Goal: Information Seeking & Learning: Learn about a topic

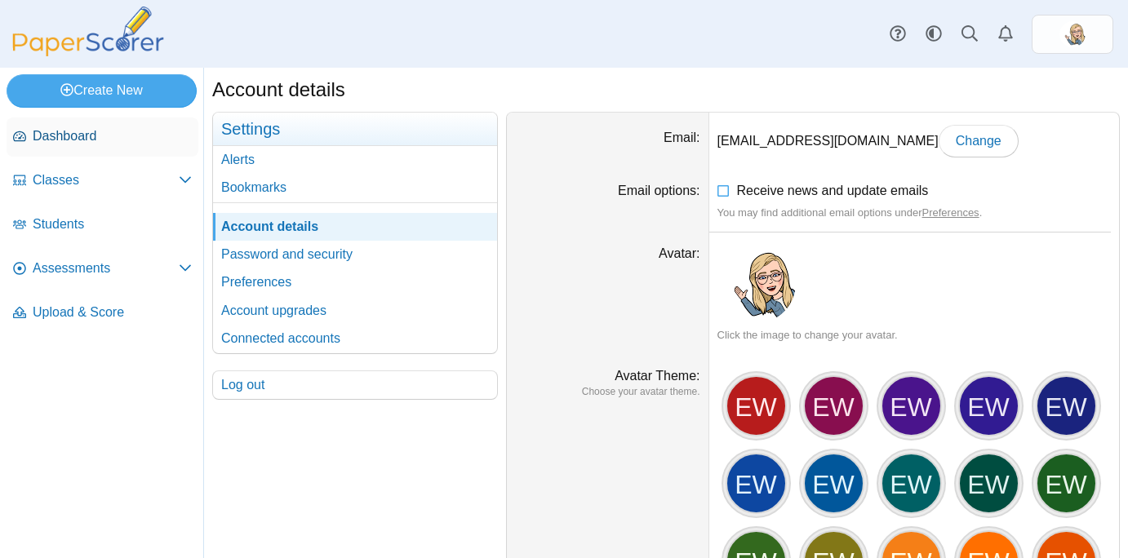
click at [49, 133] on span "Dashboard" at bounding box center [112, 136] width 159 height 18
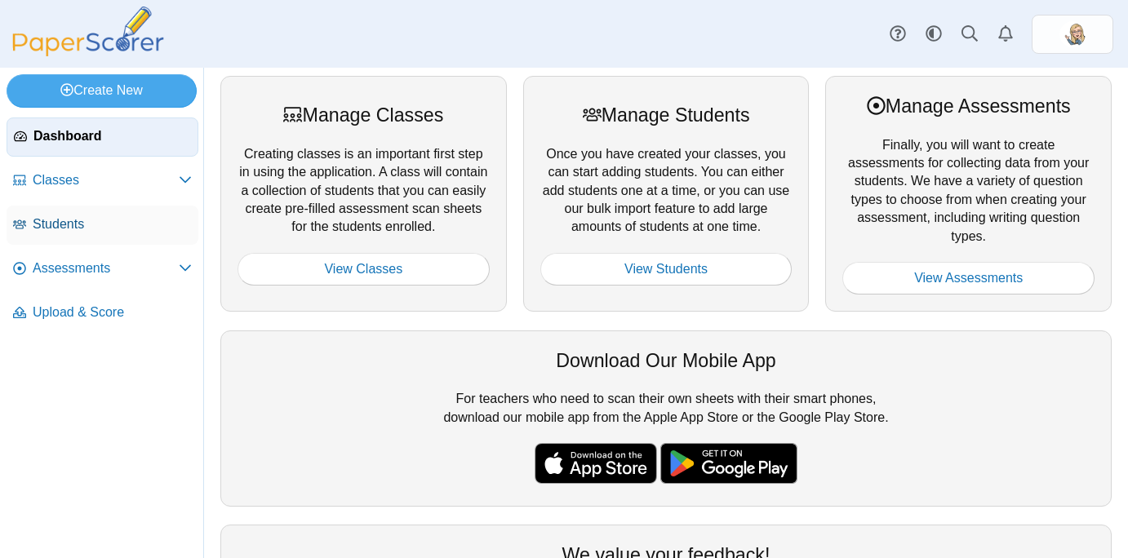
click at [75, 234] on link "Students" at bounding box center [103, 225] width 192 height 39
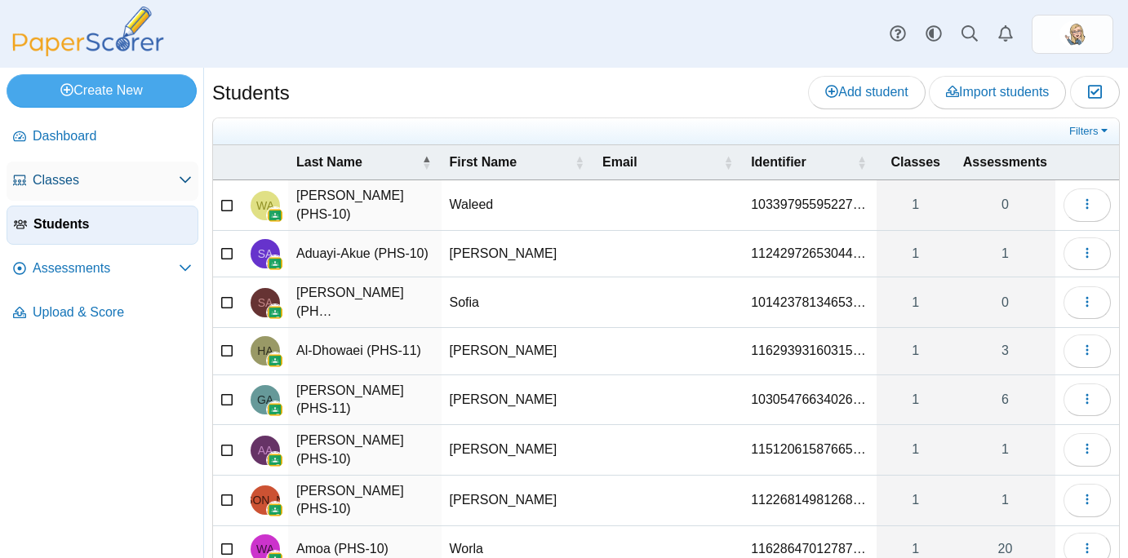
click at [60, 193] on link "Classes" at bounding box center [103, 181] width 192 height 39
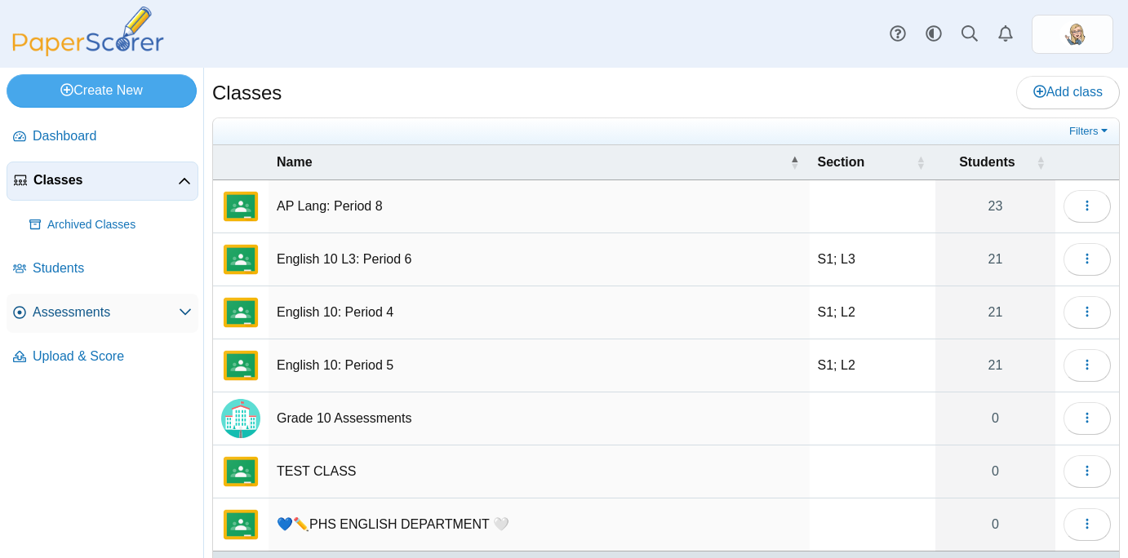
click at [73, 306] on span "Assessments" at bounding box center [106, 313] width 146 height 18
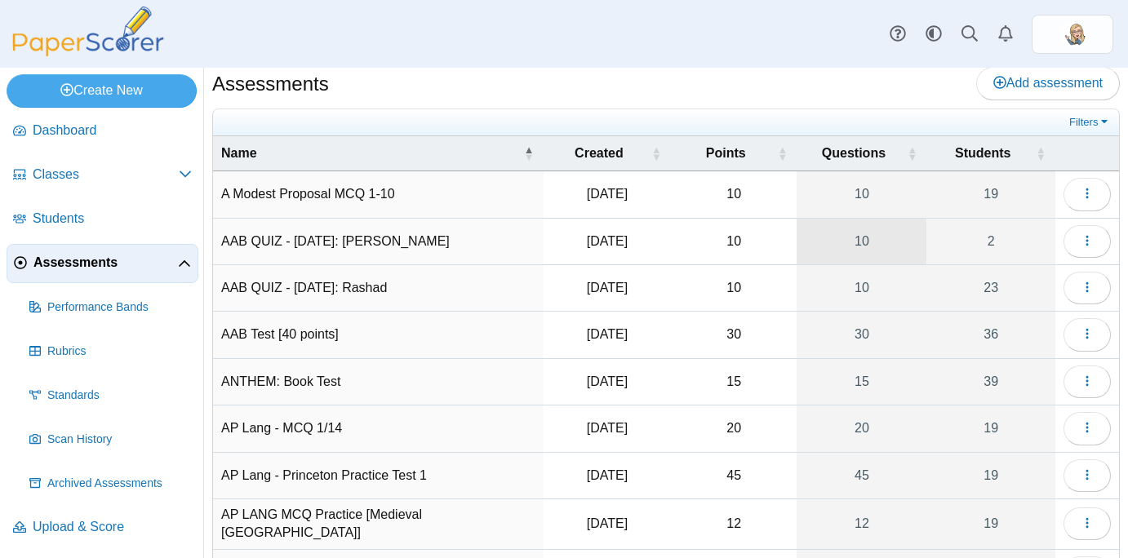
scroll to position [8, 0]
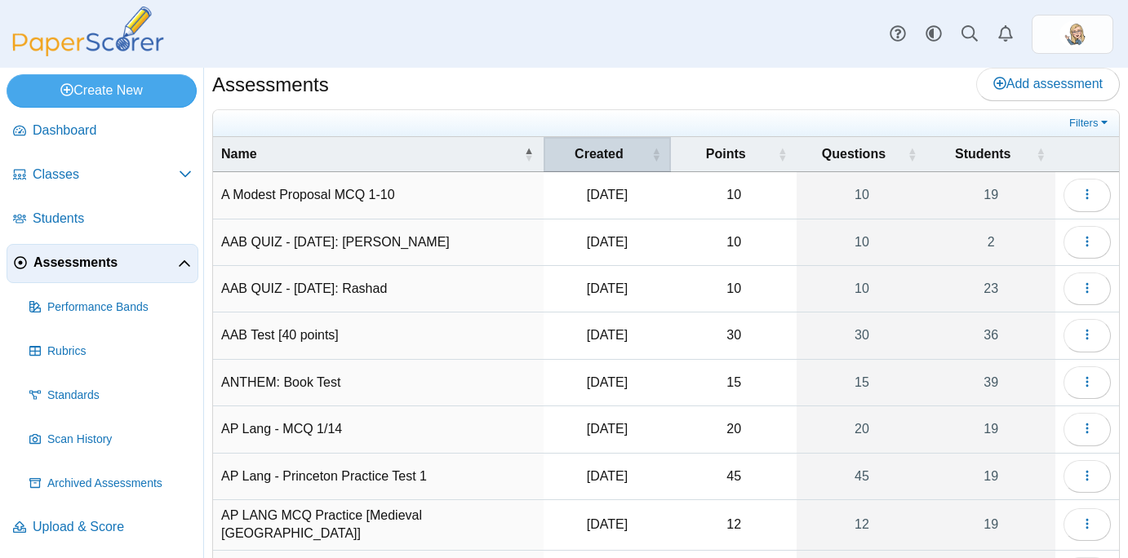
click at [651, 140] on span "\a Created\a : Activate to sort" at bounding box center [656, 154] width 10 height 34
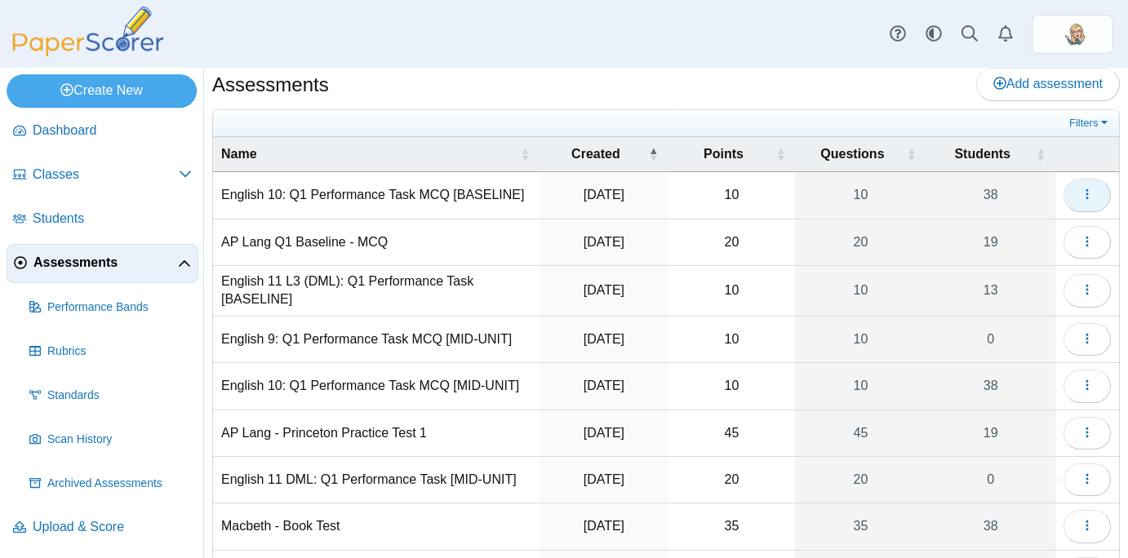
click at [1070, 202] on button "button" at bounding box center [1086, 195] width 47 height 33
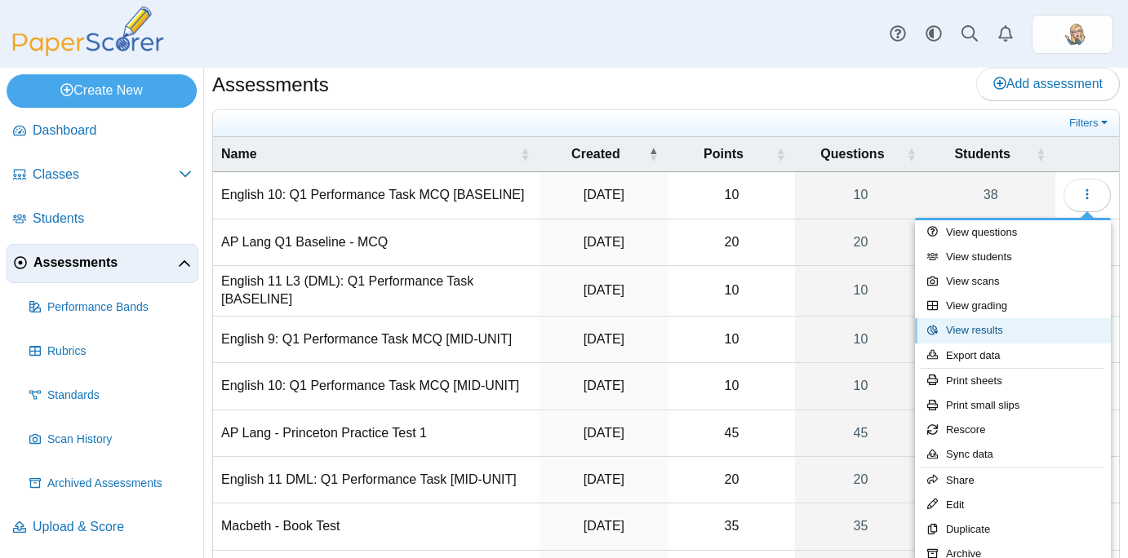
click at [986, 335] on link "View results" at bounding box center [1013, 330] width 196 height 24
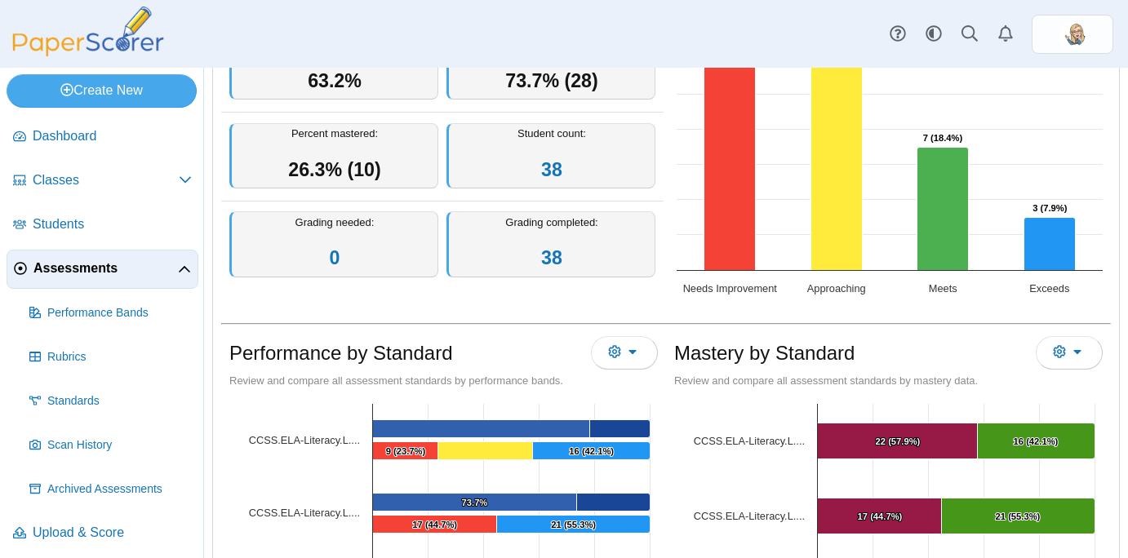
scroll to position [219, 0]
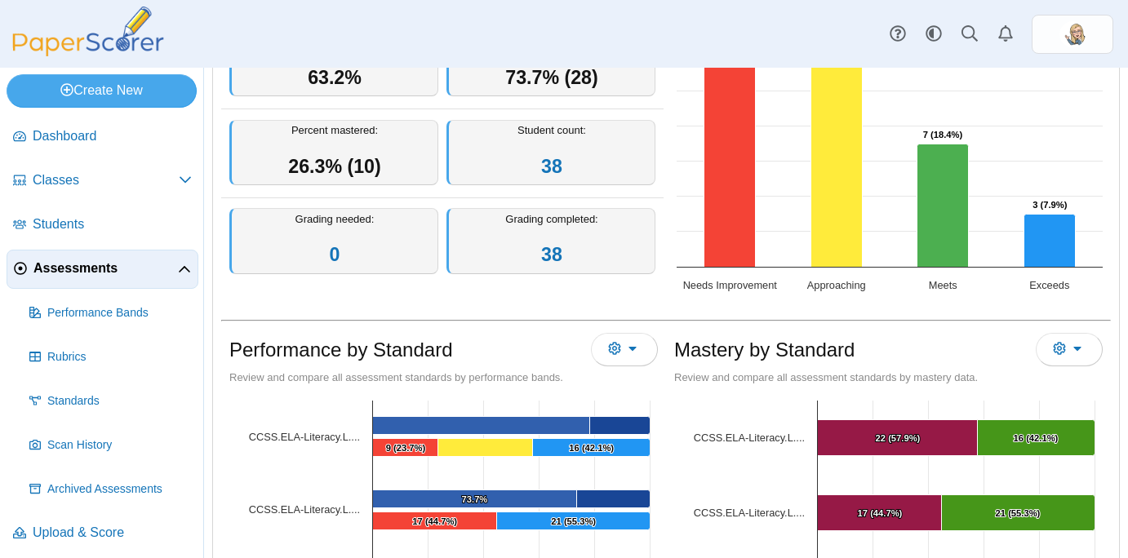
click at [668, 326] on div "Performance by Standard Export to CSV Export to XLS Review and compare all asse…" at bounding box center [666, 518] width 906 height 420
click at [667, 281] on div "Chart Bar chart with 4 bars. View as data table, Chart The chart has 1 X axis d…" at bounding box center [886, 142] width 447 height 324
click at [665, 281] on div "Chart Bar chart with 4 bars. View as data table, Chart The chart has 1 X axis d…" at bounding box center [886, 142] width 447 height 324
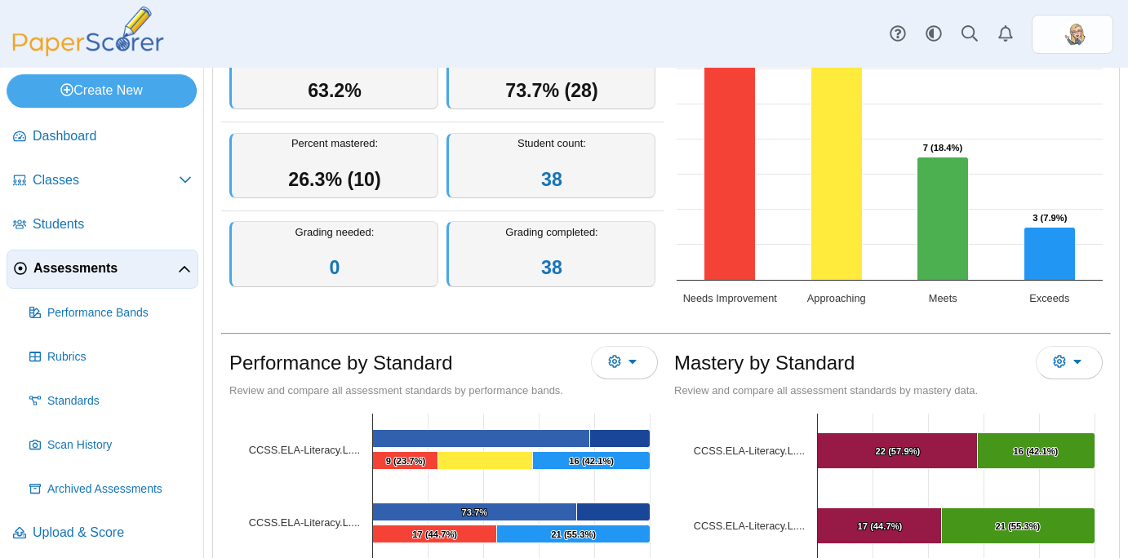
scroll to position [0, 0]
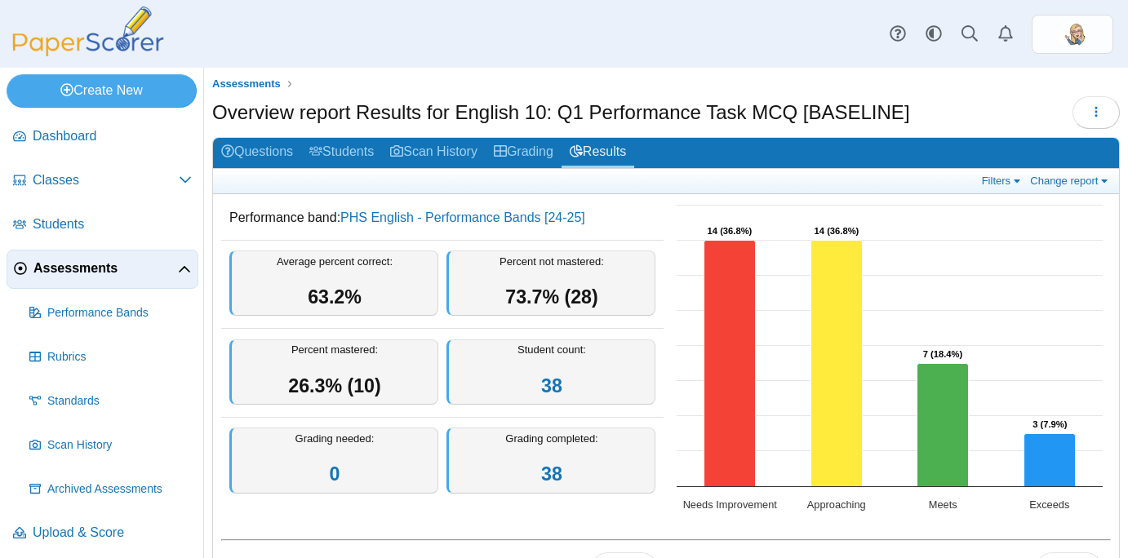
click at [893, 184] on ul at bounding box center [599, 181] width 756 height 15
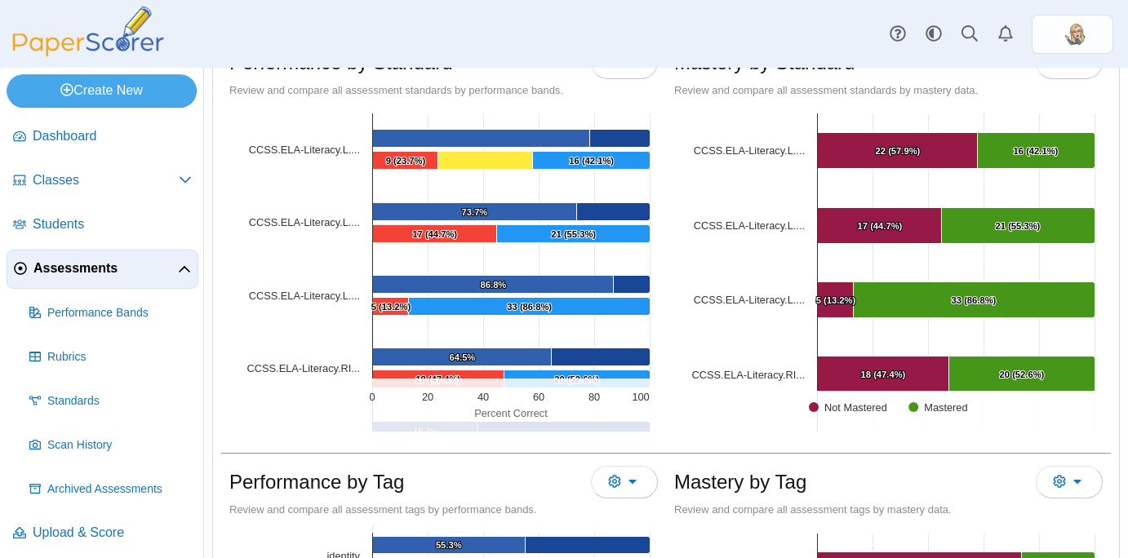
scroll to position [508, 0]
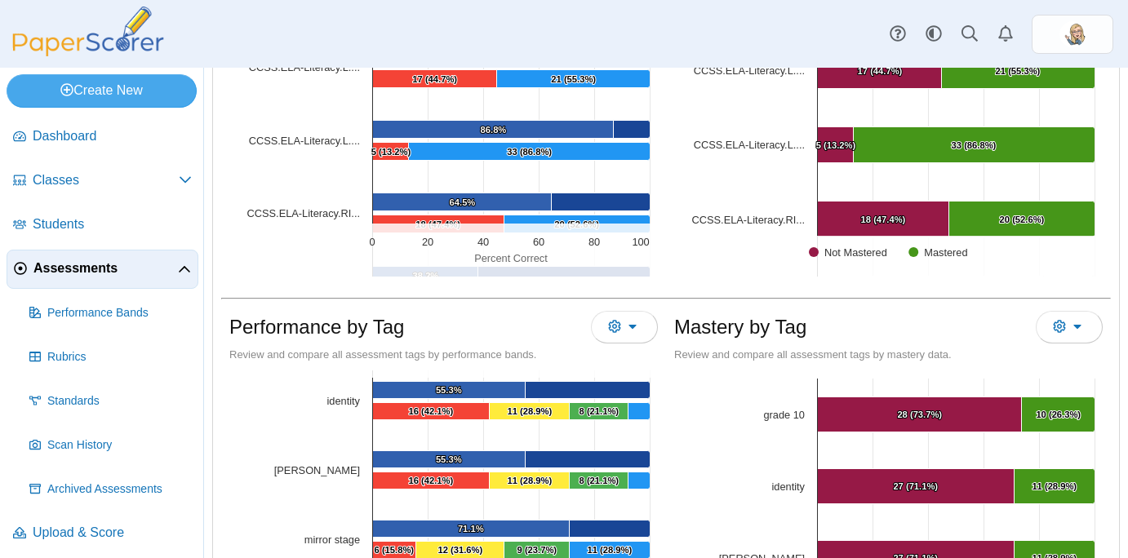
scroll to position [759, 0]
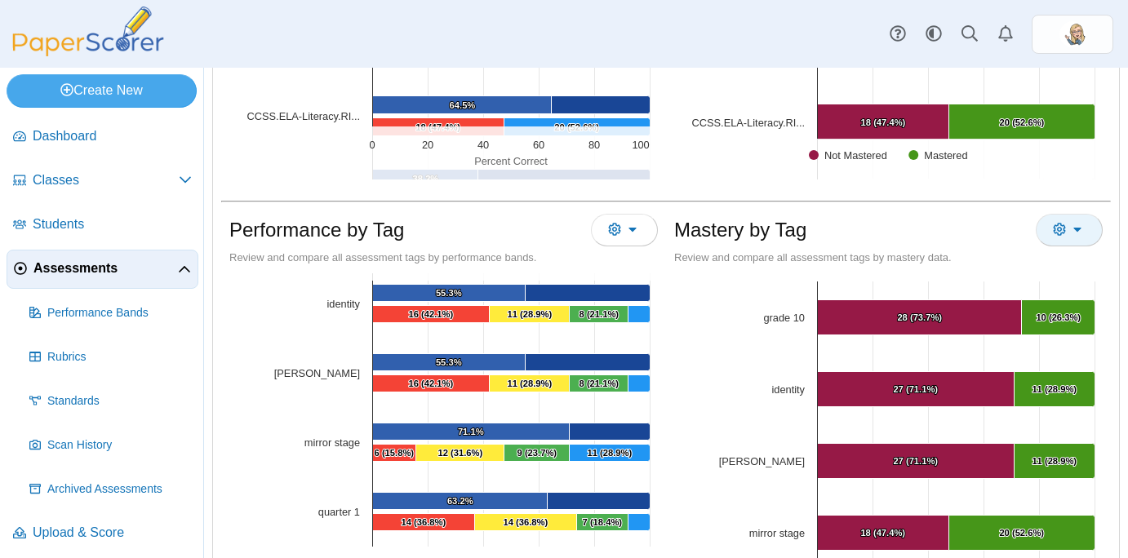
click at [1081, 222] on button "More options" at bounding box center [1068, 230] width 67 height 33
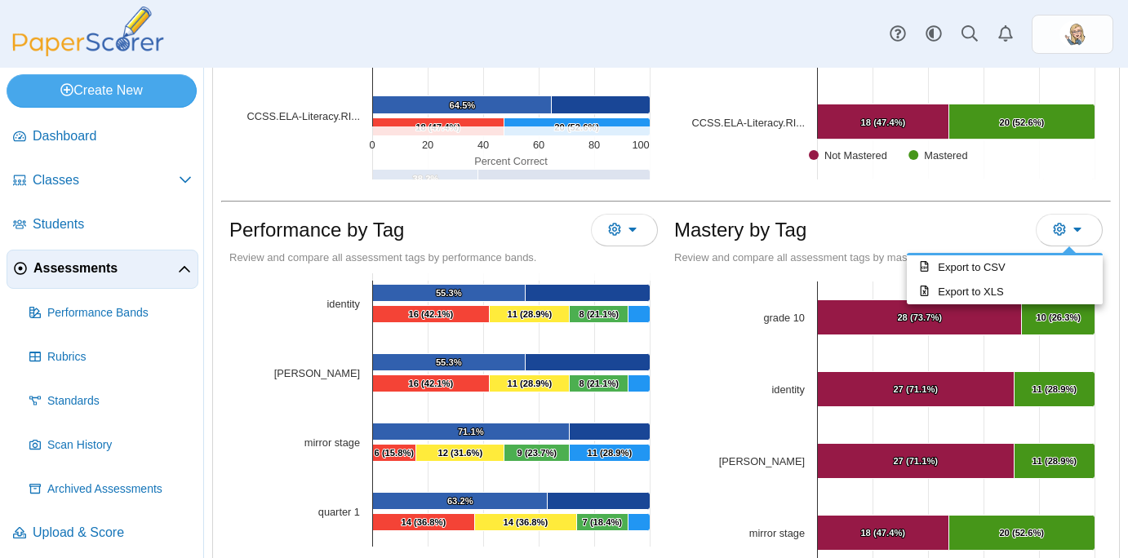
click at [986, 220] on div "Mastery by Tag" at bounding box center [888, 232] width 428 height 37
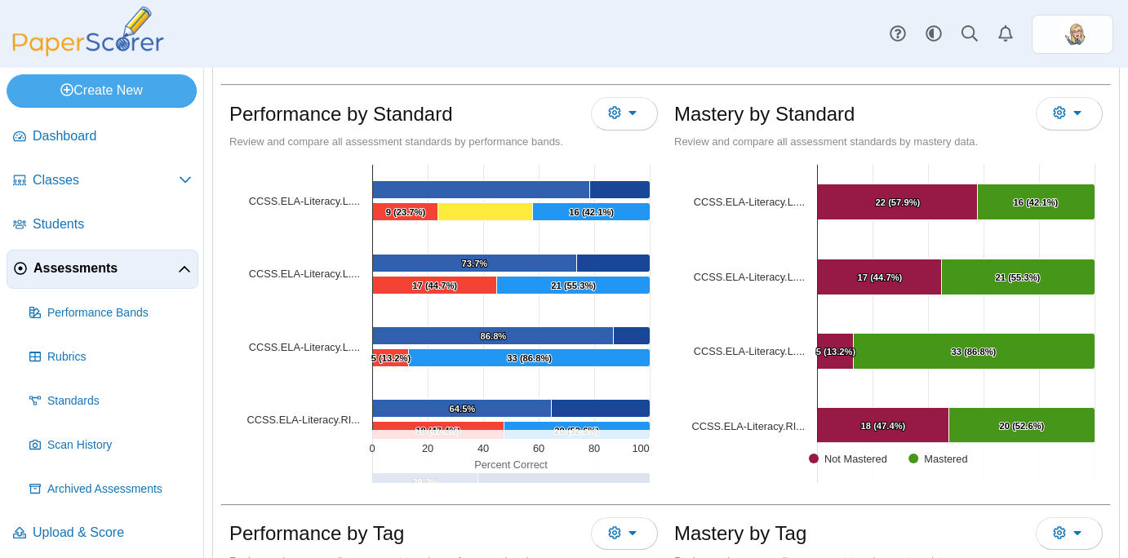
scroll to position [454, 0]
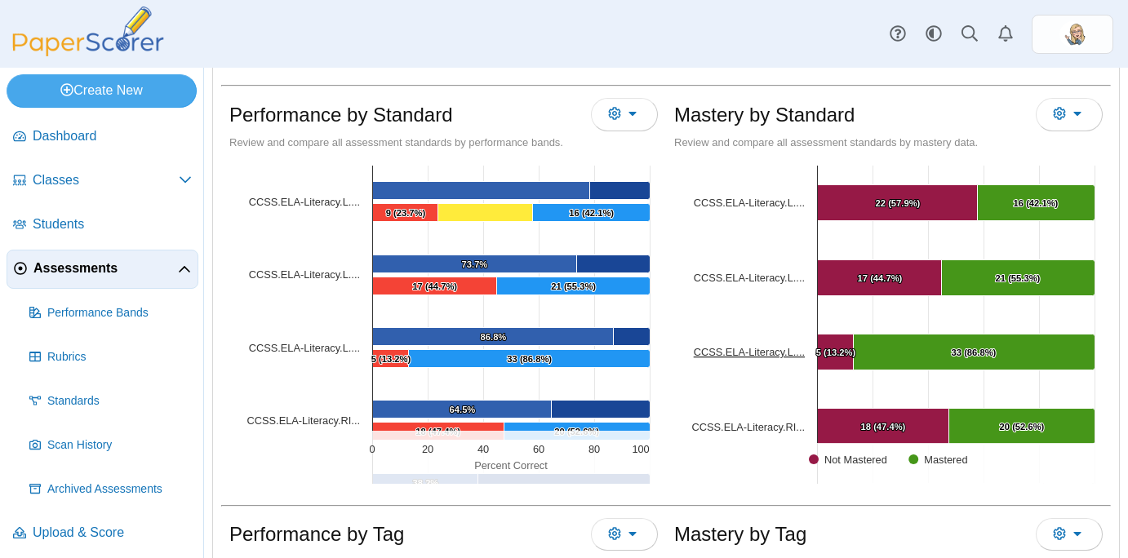
click at [762, 348] on tspan "CCSS.ELA-Literacy.L...." at bounding box center [749, 352] width 111 height 12
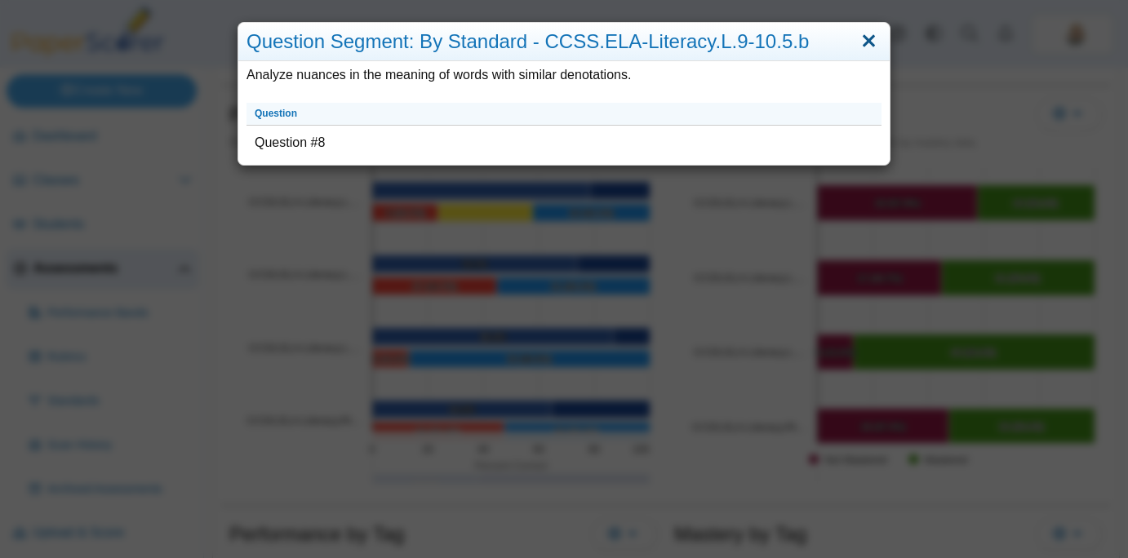
click at [862, 33] on link "Close" at bounding box center [868, 42] width 25 height 28
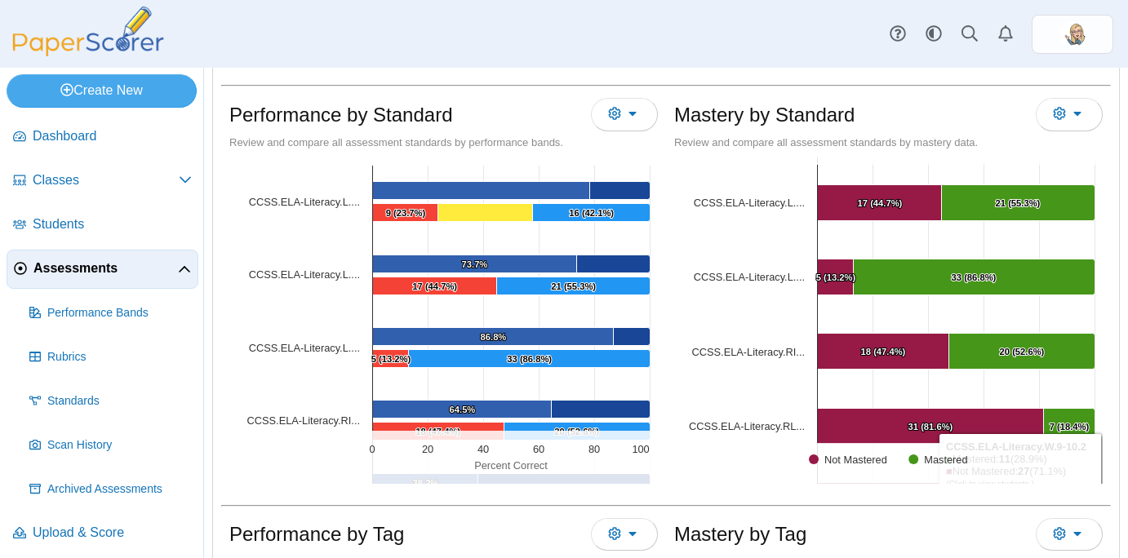
scroll to position [78, 0]
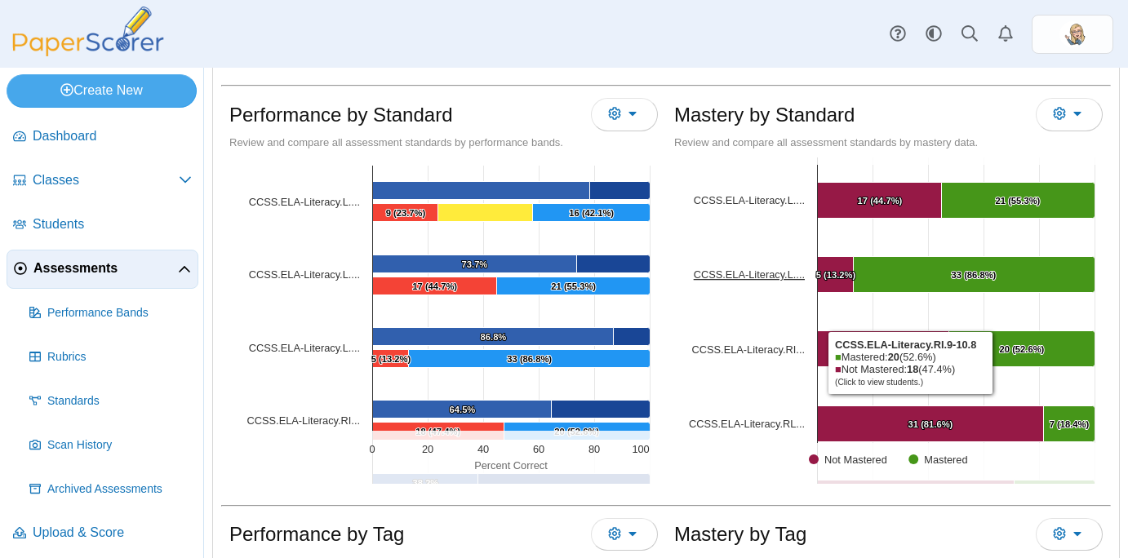
click at [777, 277] on tspan "CCSS.ELA-Literacy.L...." at bounding box center [749, 274] width 111 height 12
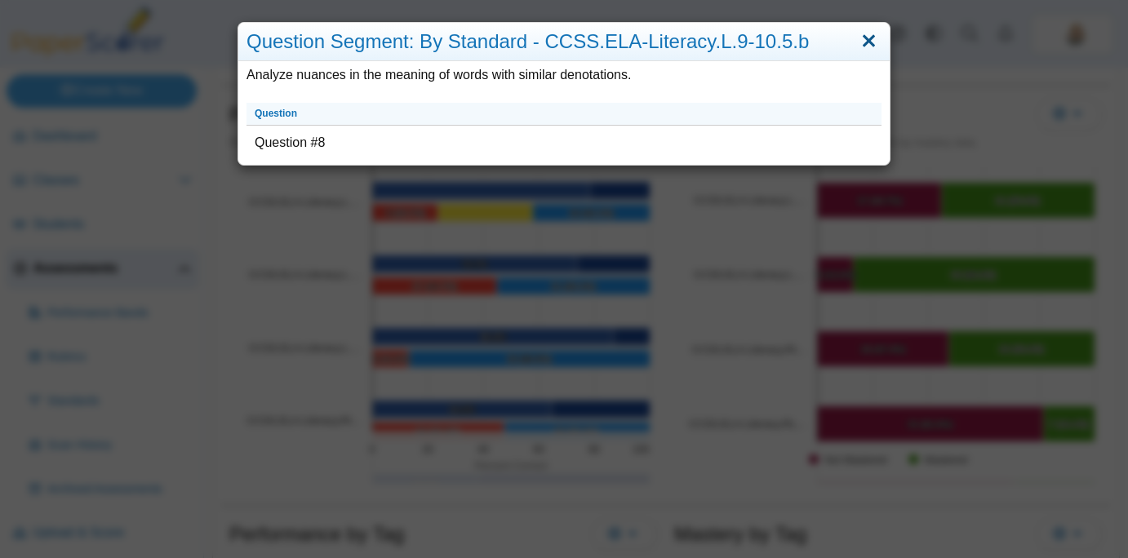
click at [873, 38] on link "Close" at bounding box center [868, 42] width 25 height 28
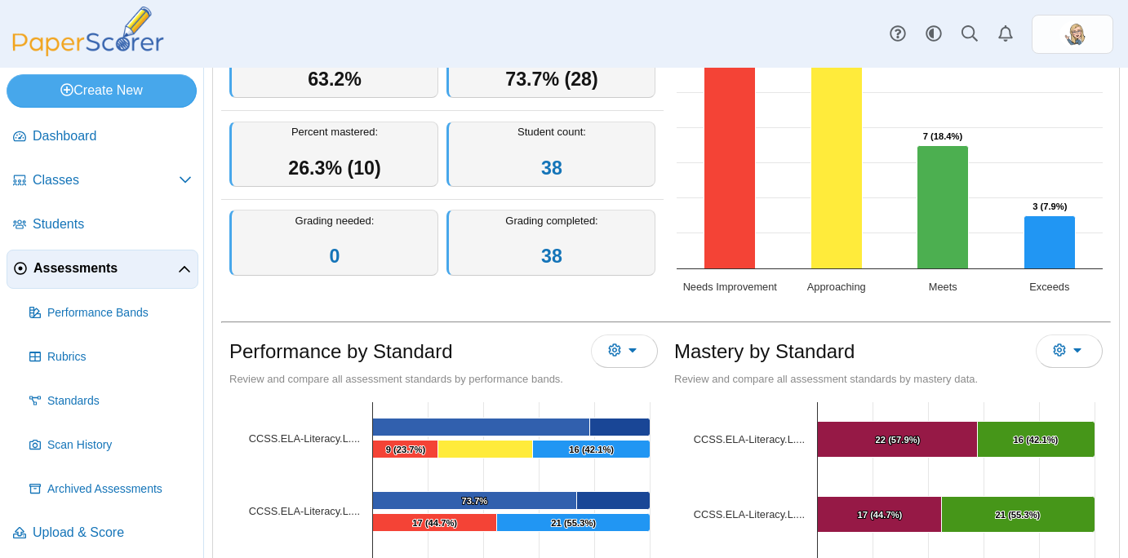
scroll to position [0, 0]
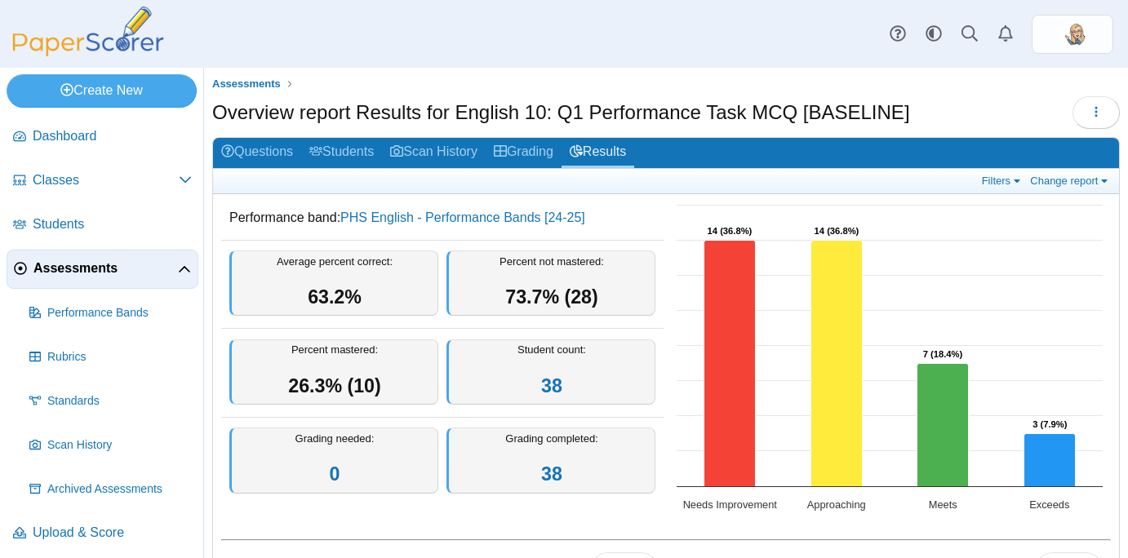
click at [125, 277] on link "Assessments" at bounding box center [103, 269] width 192 height 39
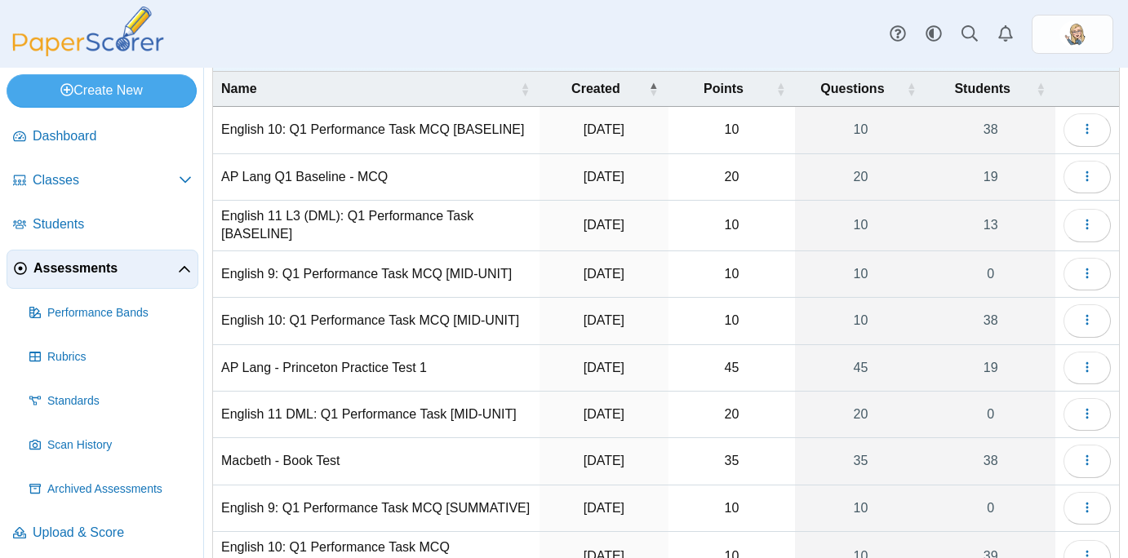
scroll to position [73, 0]
click at [629, 94] on div "Created" at bounding box center [594, 89] width 95 height 18
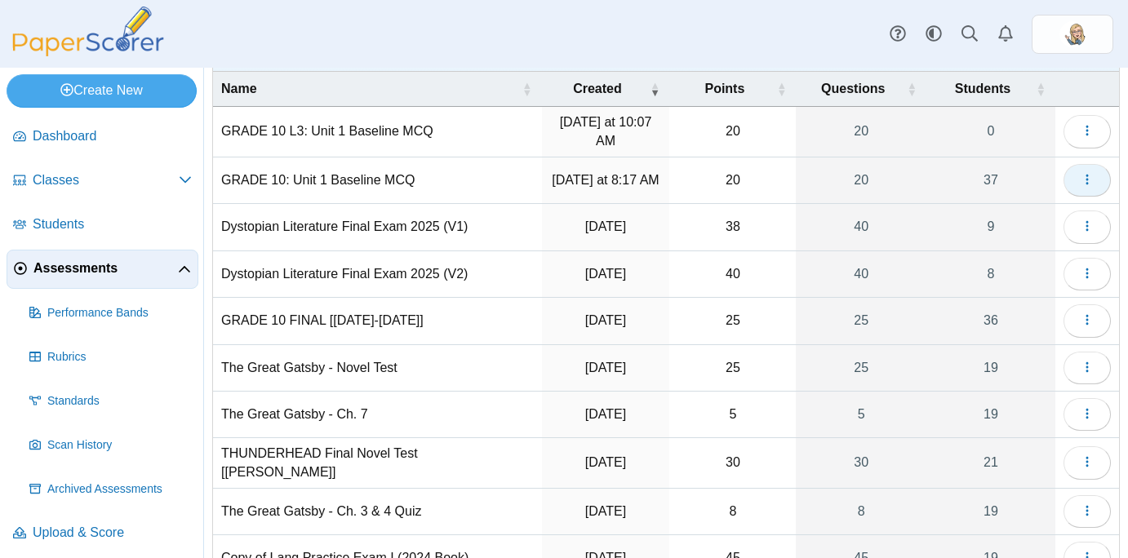
click at [1096, 196] on button "button" at bounding box center [1086, 180] width 47 height 33
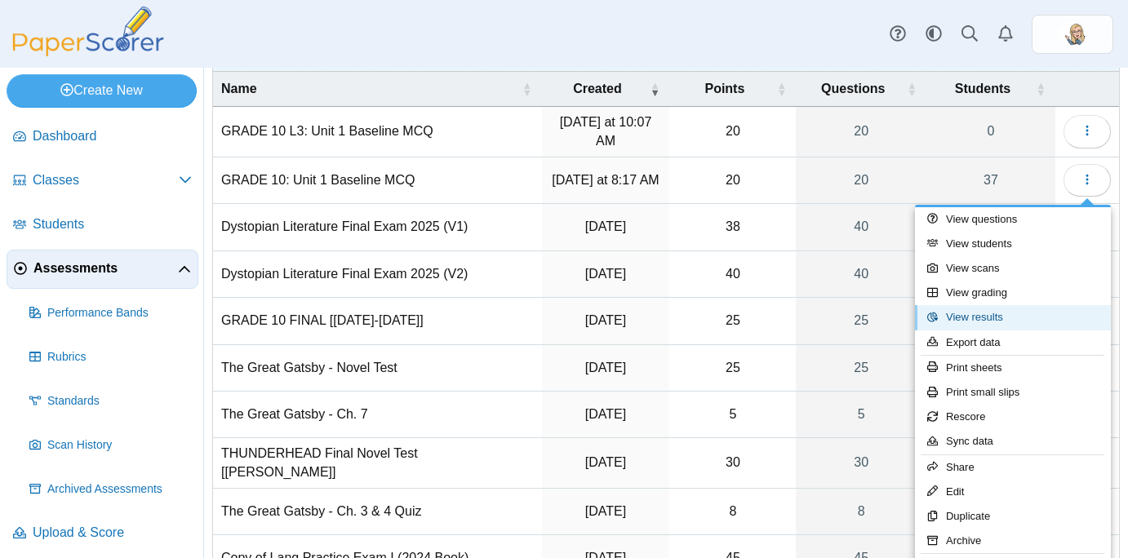
click at [1009, 316] on link "View results" at bounding box center [1013, 317] width 196 height 24
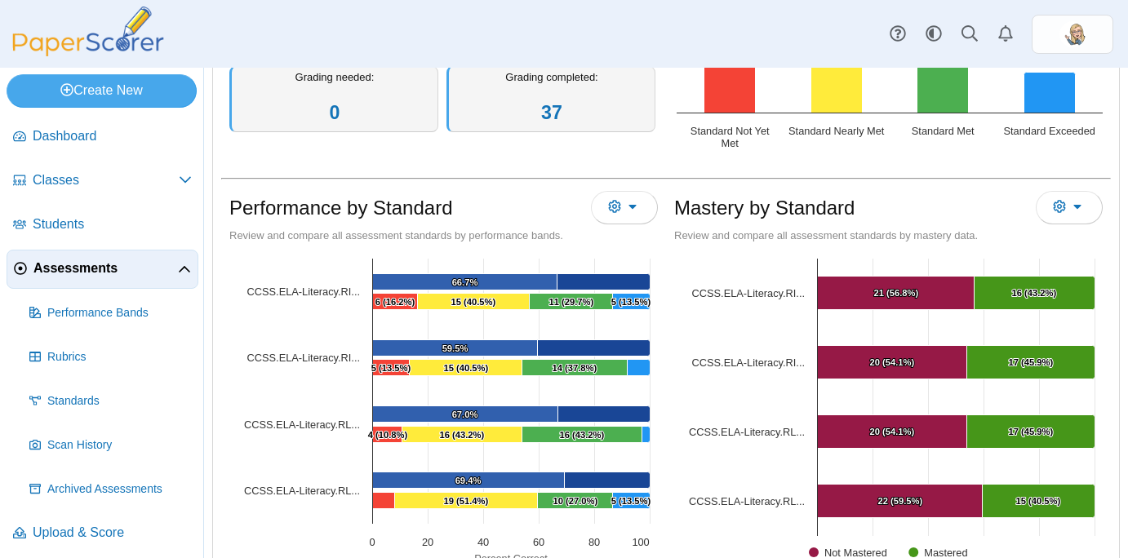
scroll to position [409, 0]
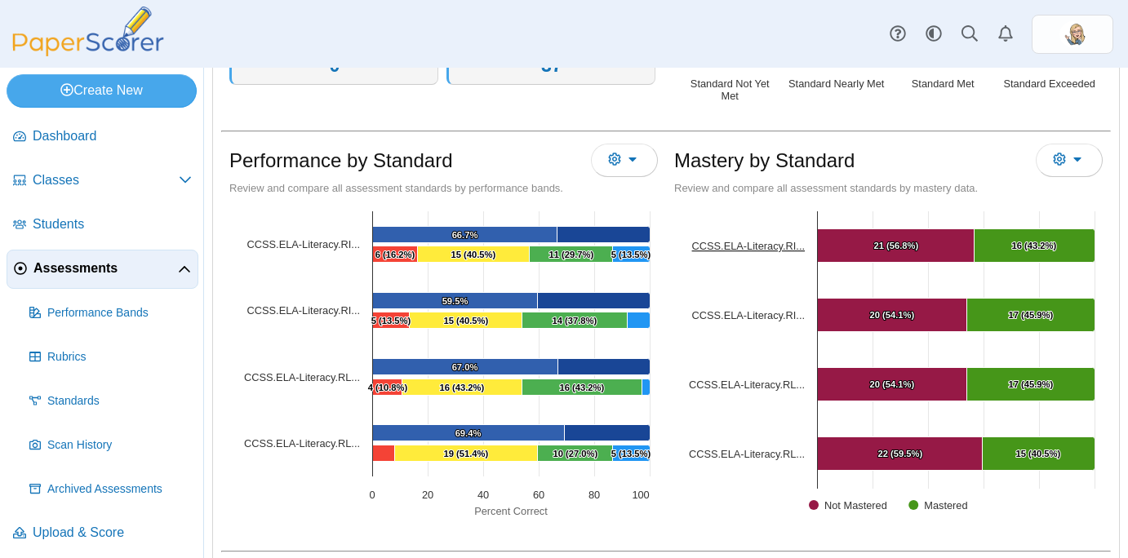
click at [726, 246] on tspan "CCSS.ELA-Literacy.RI..." at bounding box center [748, 246] width 113 height 12
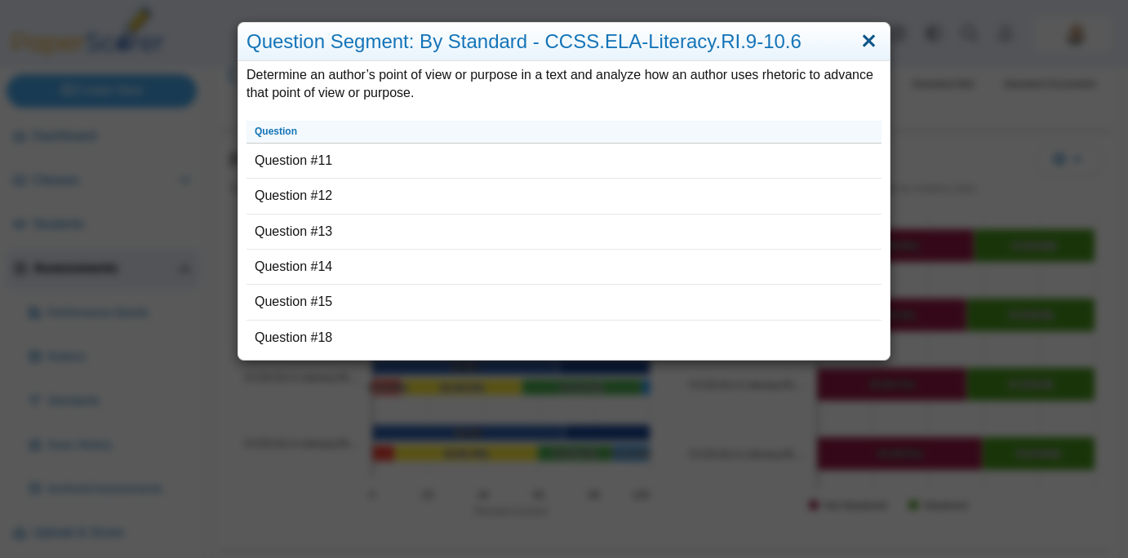
click at [869, 37] on link "Close" at bounding box center [868, 42] width 25 height 28
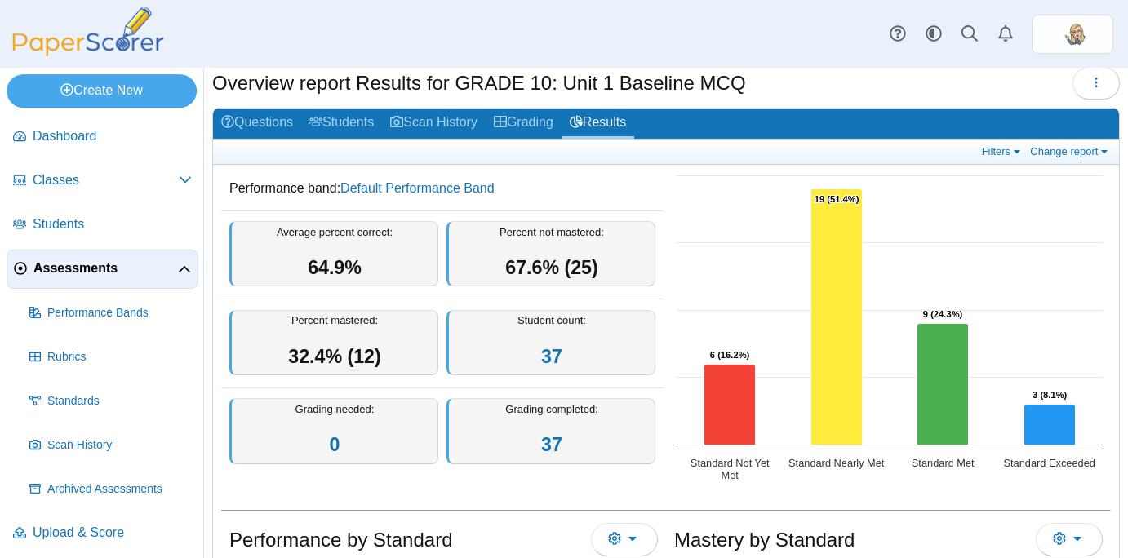
scroll to position [0, 0]
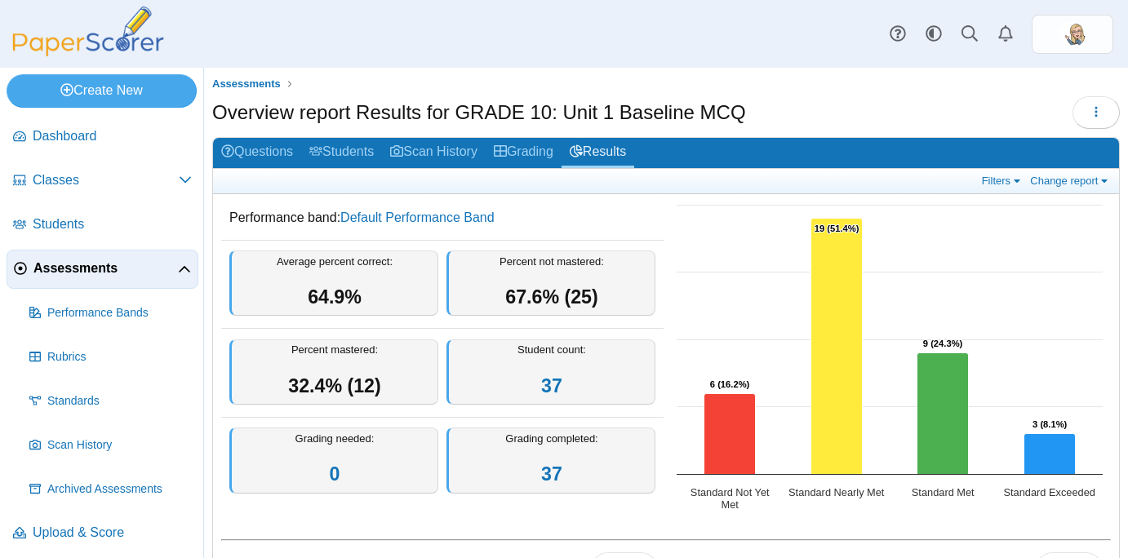
click at [695, 211] on rect "Interactive chart" at bounding box center [889, 360] width 442 height 326
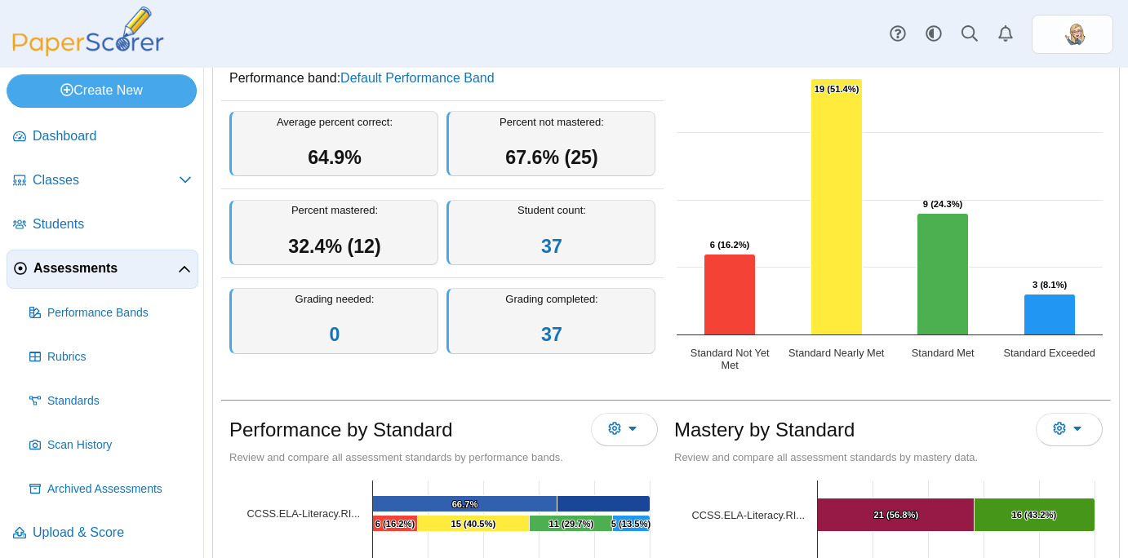
scroll to position [78, 0]
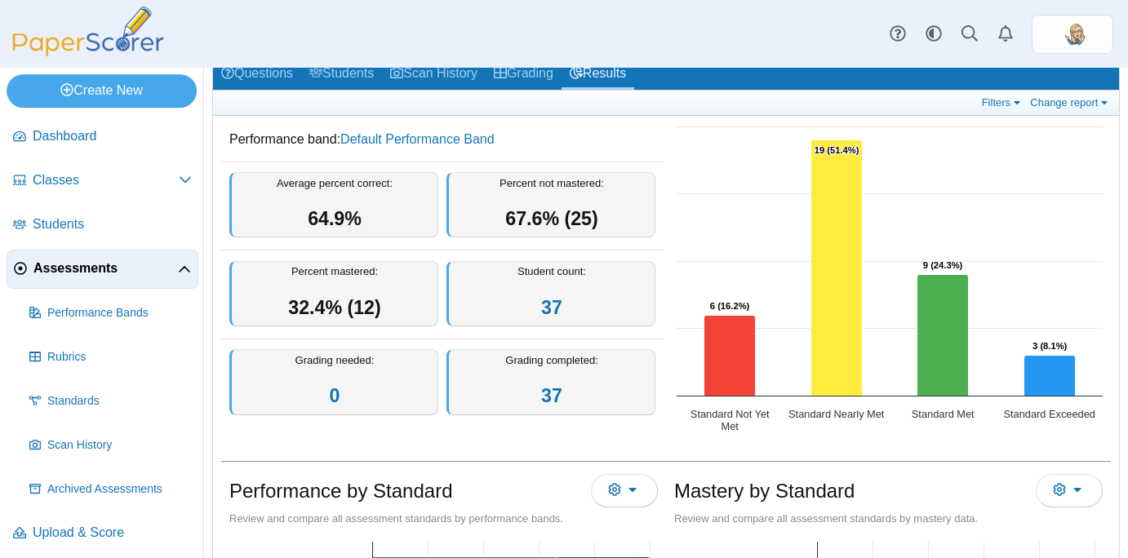
click at [977, 449] on div "Performance band: Default Performance Band Average percent correct: 64.9% Perce…" at bounding box center [666, 283] width 906 height 334
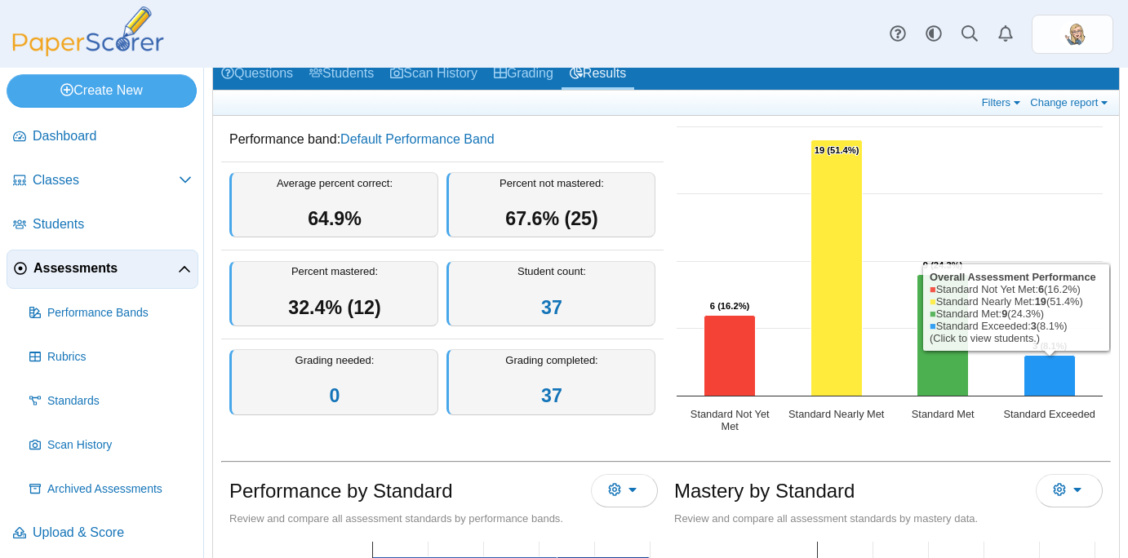
click at [1021, 446] on div "Performance band: Default Performance Band Average percent correct: 64.9% Perce…" at bounding box center [666, 283] width 906 height 334
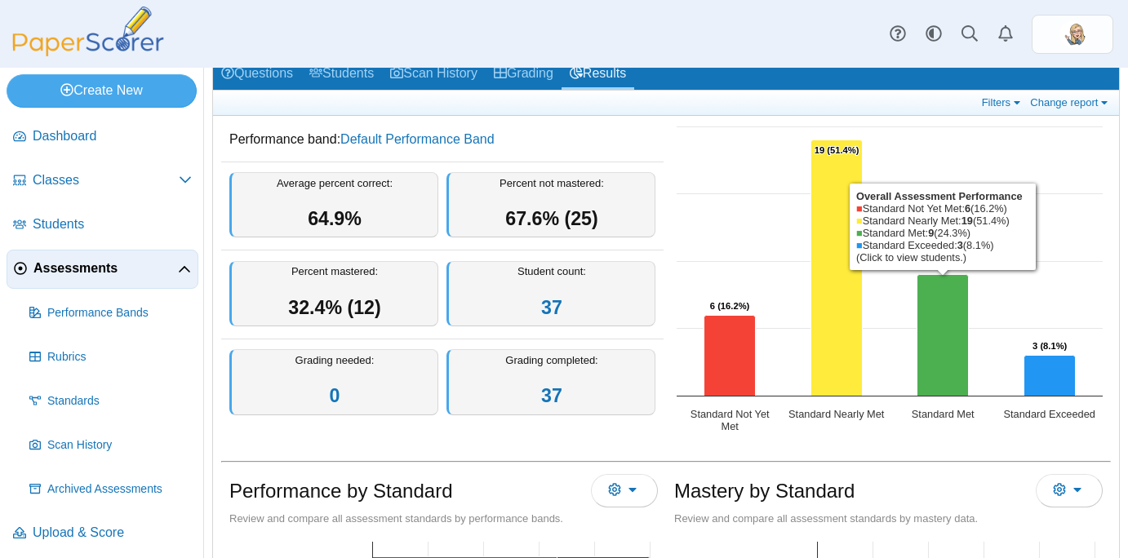
click at [960, 446] on div "Performance band: Default Performance Band Average percent correct: 64.9% Perce…" at bounding box center [666, 283] width 906 height 334
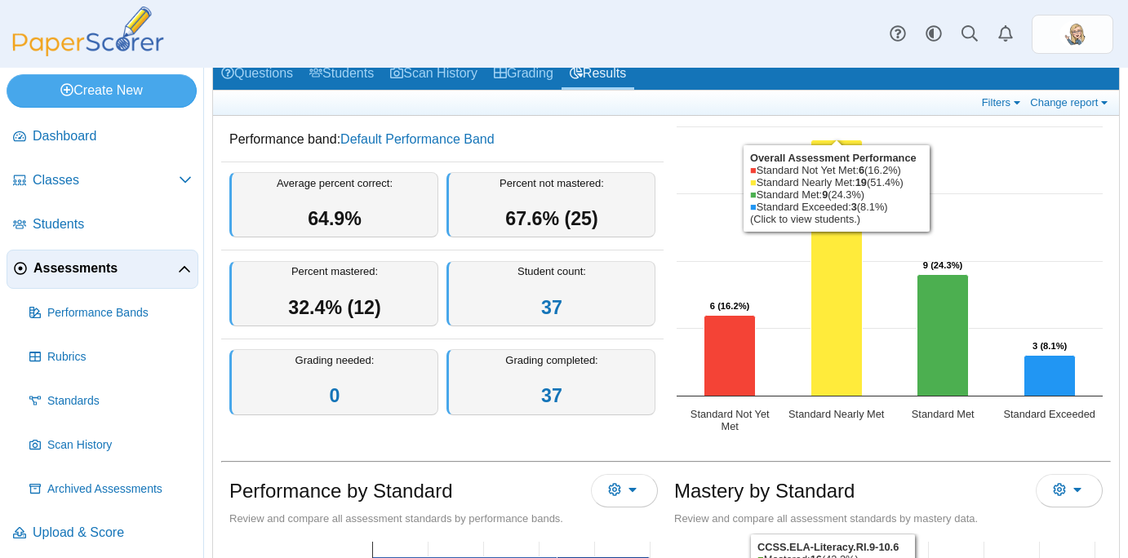
click at [921, 477] on div "Mastery by Standard Export to CSV Export to XLS" at bounding box center [888, 492] width 428 height 37
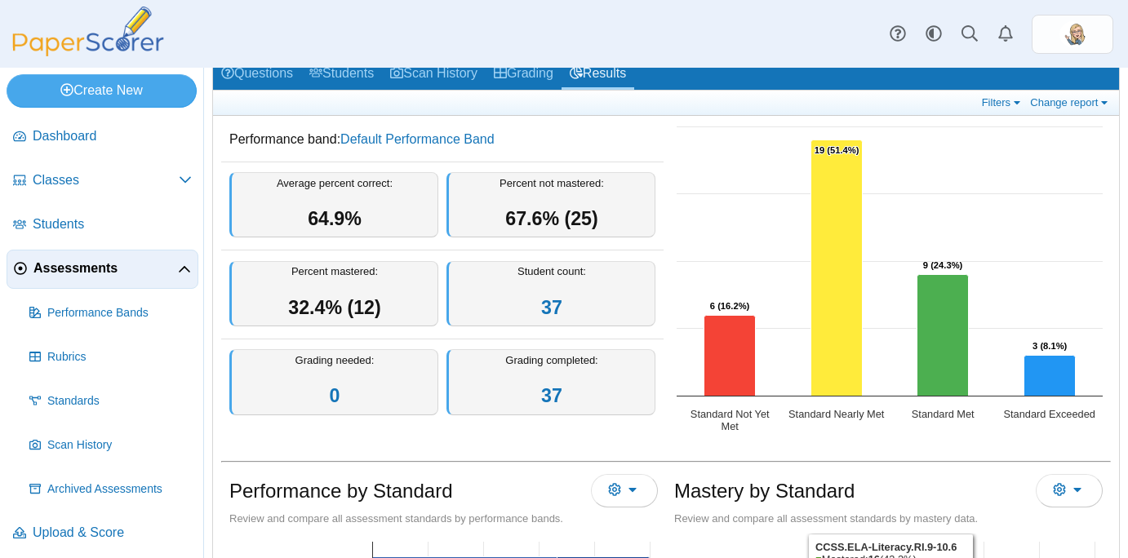
click at [946, 477] on div "Mastery by Standard Export to CSV Export to XLS" at bounding box center [888, 492] width 428 height 37
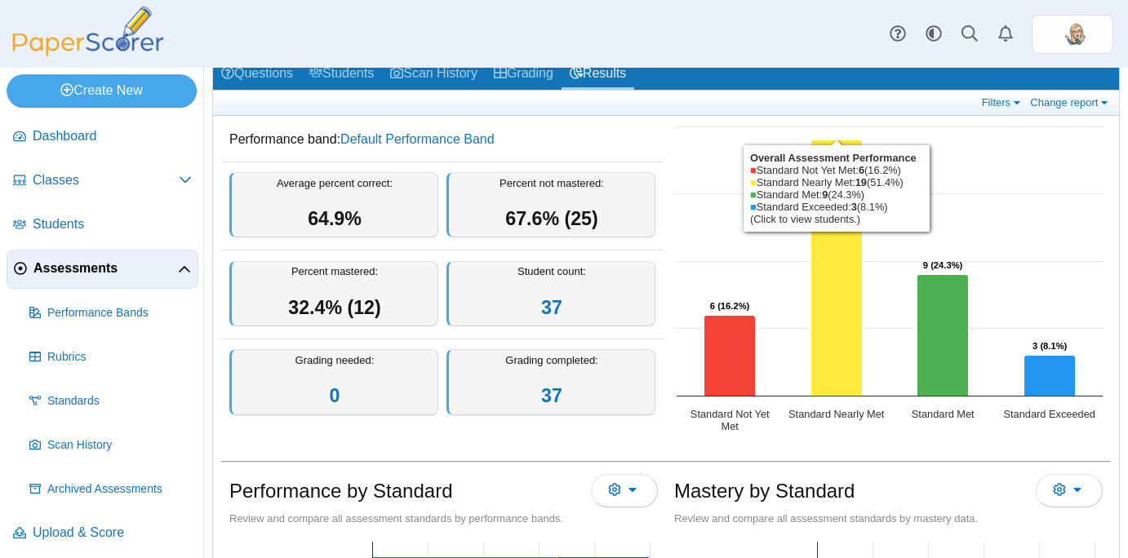
click at [871, 445] on div "Performance band: Default Performance Band Average percent correct: 64.9% Perce…" at bounding box center [666, 283] width 906 height 334
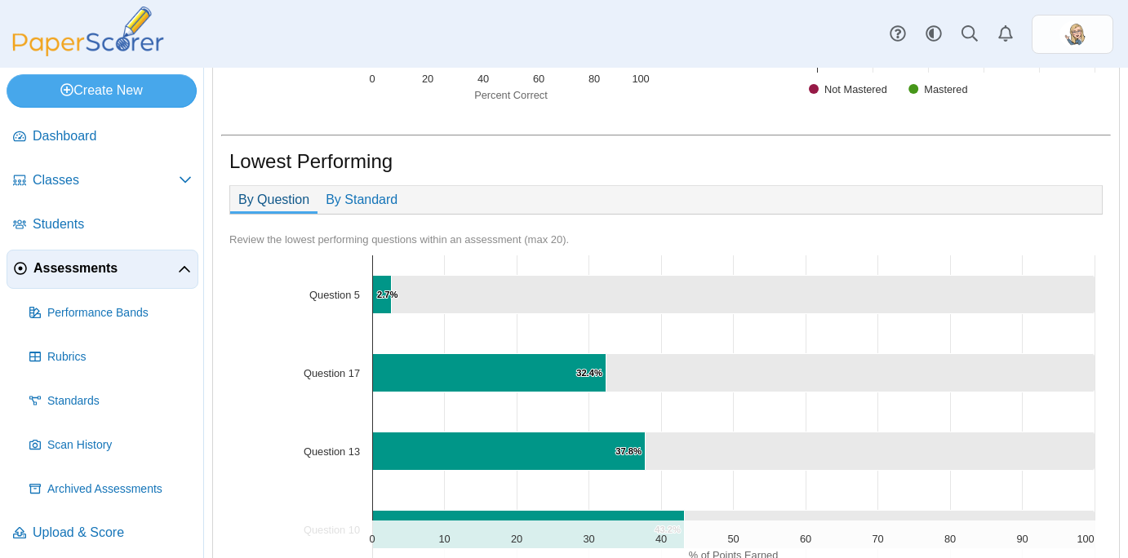
scroll to position [867, 0]
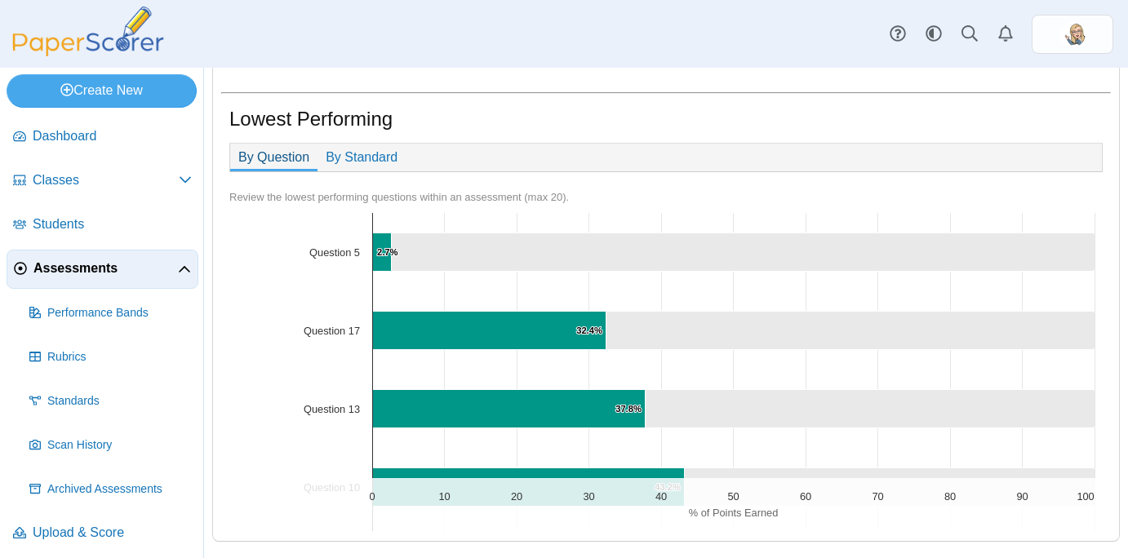
click at [105, 285] on link "Assessments" at bounding box center [103, 269] width 192 height 39
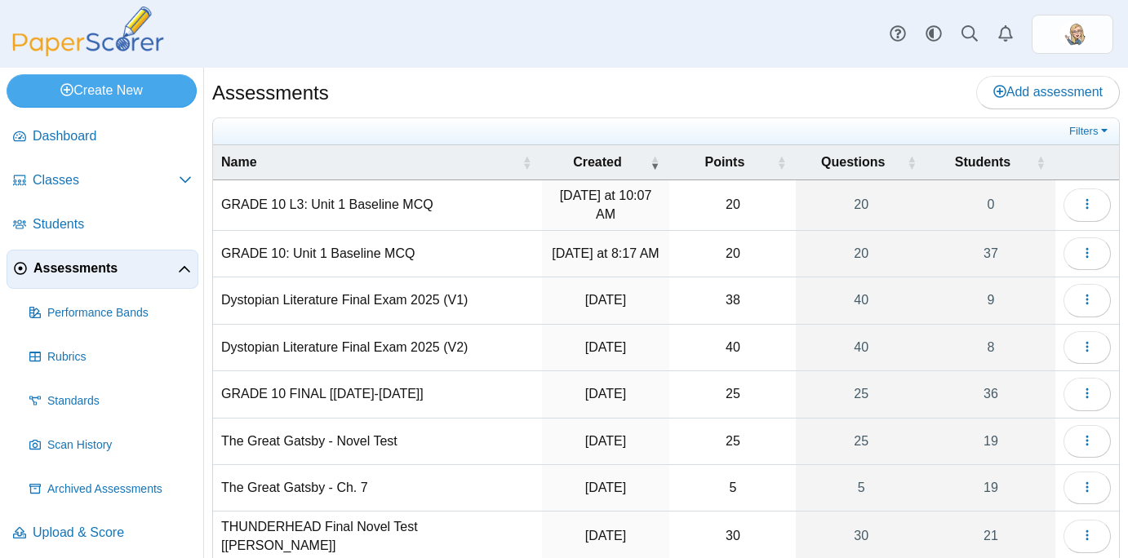
click at [475, 102] on div "Assessments Add assessment" at bounding box center [665, 94] width 907 height 37
click at [428, 123] on ul at bounding box center [643, 131] width 844 height 16
click at [1077, 247] on button "button" at bounding box center [1086, 253] width 47 height 33
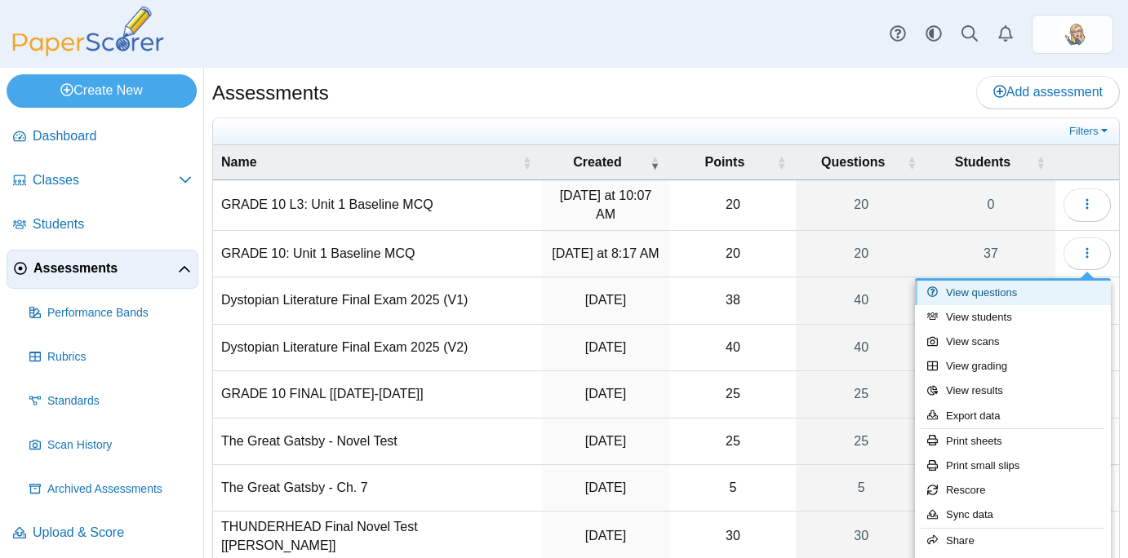
click at [986, 290] on link "View questions" at bounding box center [1013, 293] width 196 height 24
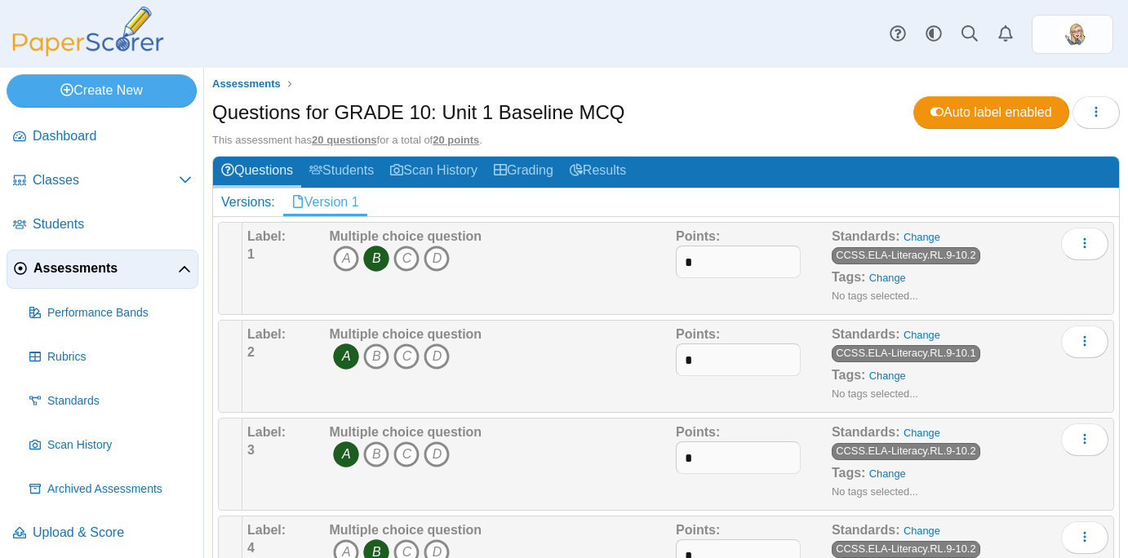
click at [780, 104] on div "Questions for GRADE 10: Unit 1 Baseline MCQ Auto label enabled Loading…" at bounding box center [665, 114] width 907 height 37
click at [361, 175] on link "Students" at bounding box center [341, 172] width 81 height 30
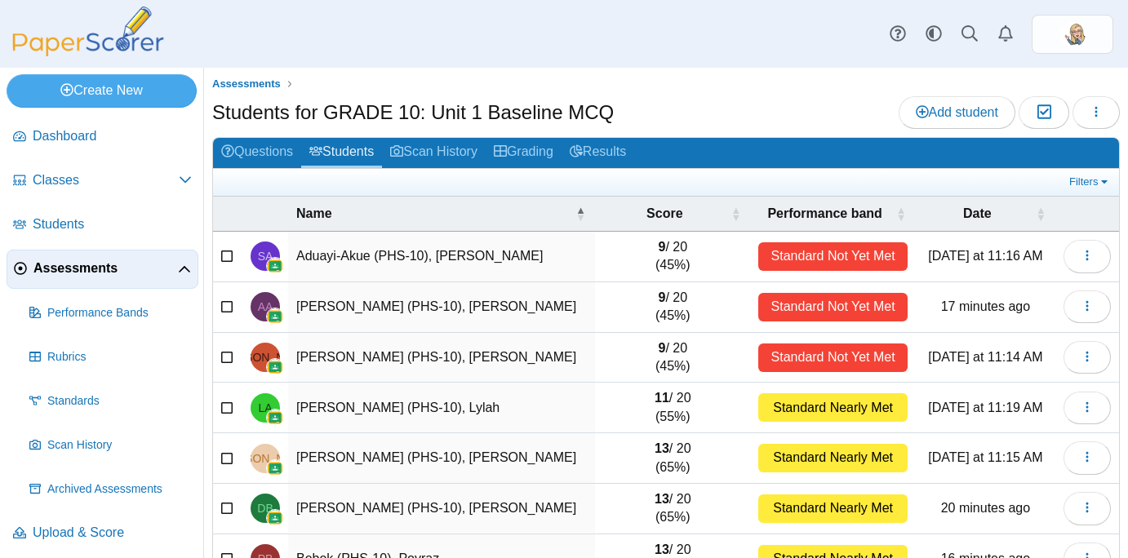
click at [623, 72] on div "Assessments Students for GRADE 10: Unit 1 Baseline MCQ Add student Moderation 0…" at bounding box center [666, 313] width 924 height 490
click at [267, 87] on span "Assessments" at bounding box center [246, 84] width 69 height 12
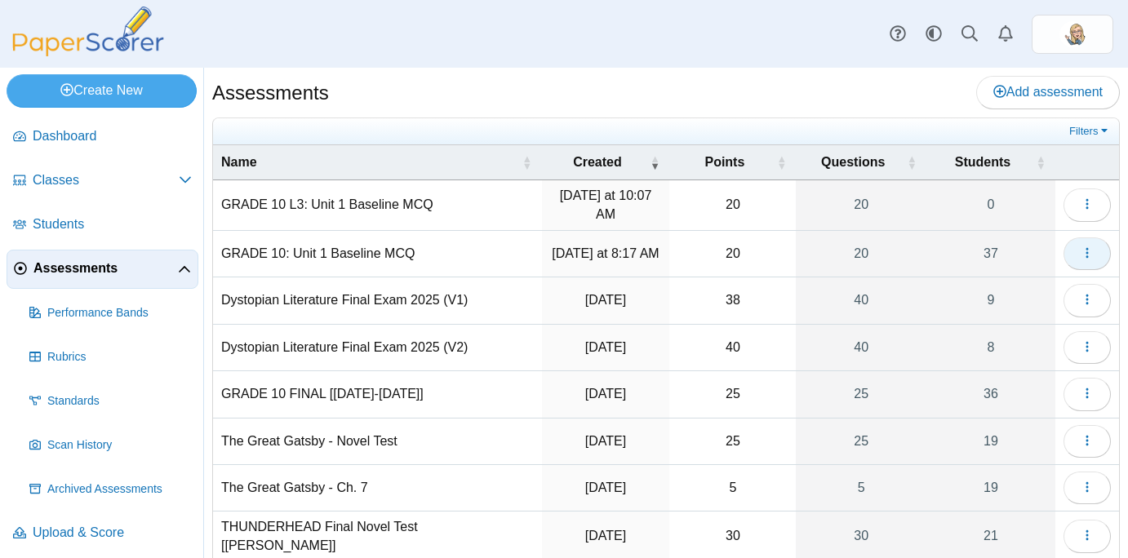
click at [1088, 259] on icon "button" at bounding box center [1086, 252] width 13 height 13
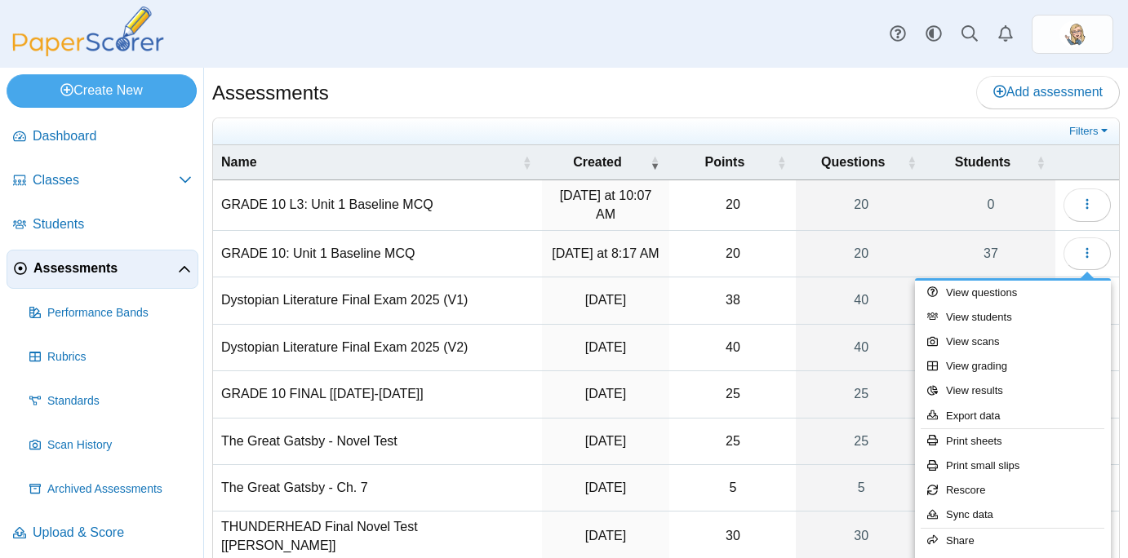
click at [782, 84] on div "Assessments Add assessment" at bounding box center [665, 94] width 907 height 37
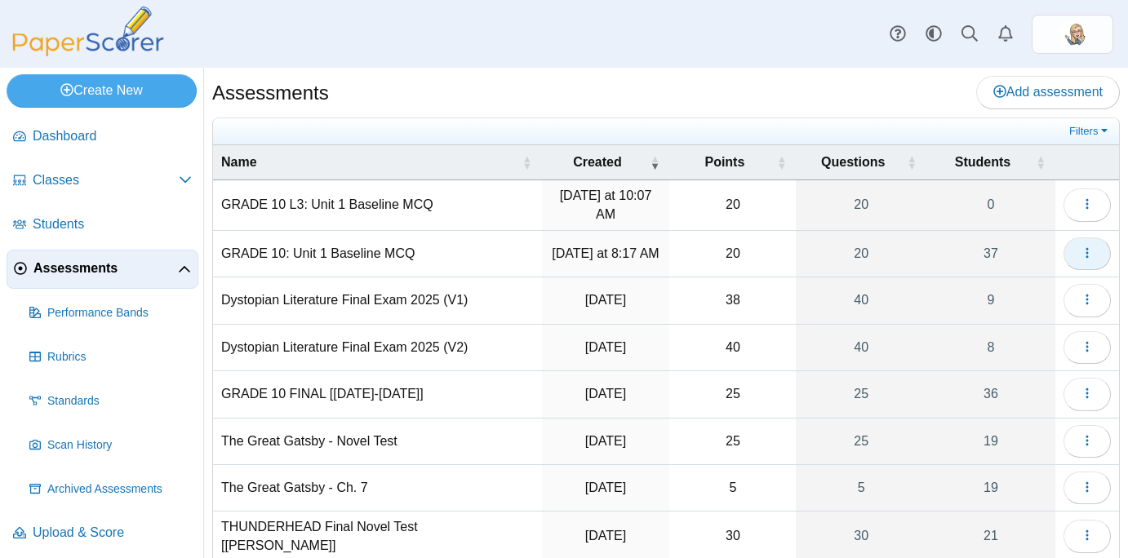
click at [1083, 256] on icon "button" at bounding box center [1086, 252] width 13 height 13
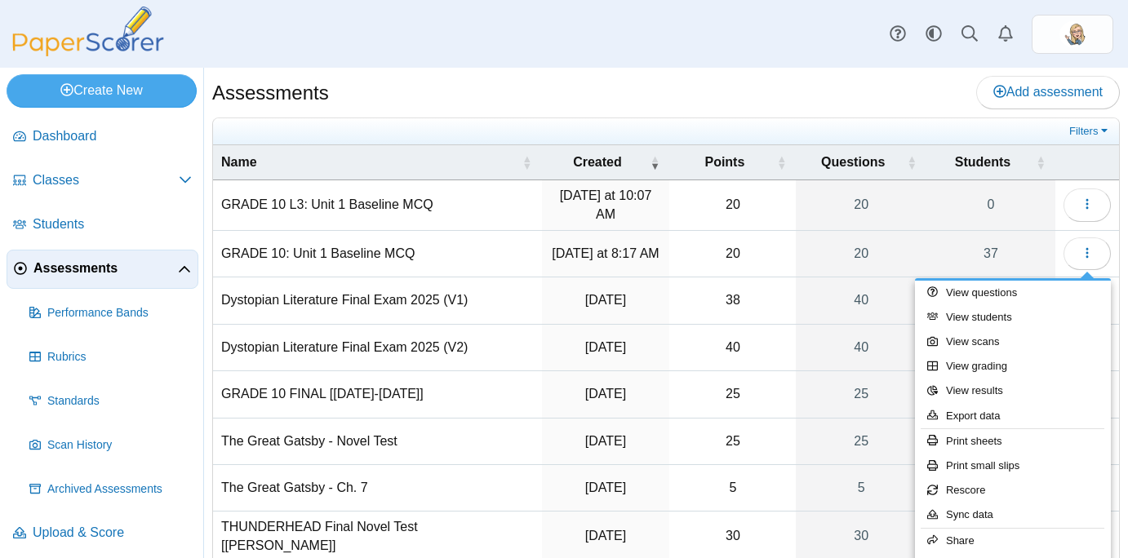
click at [747, 104] on div "Assessments Add assessment" at bounding box center [665, 94] width 907 height 37
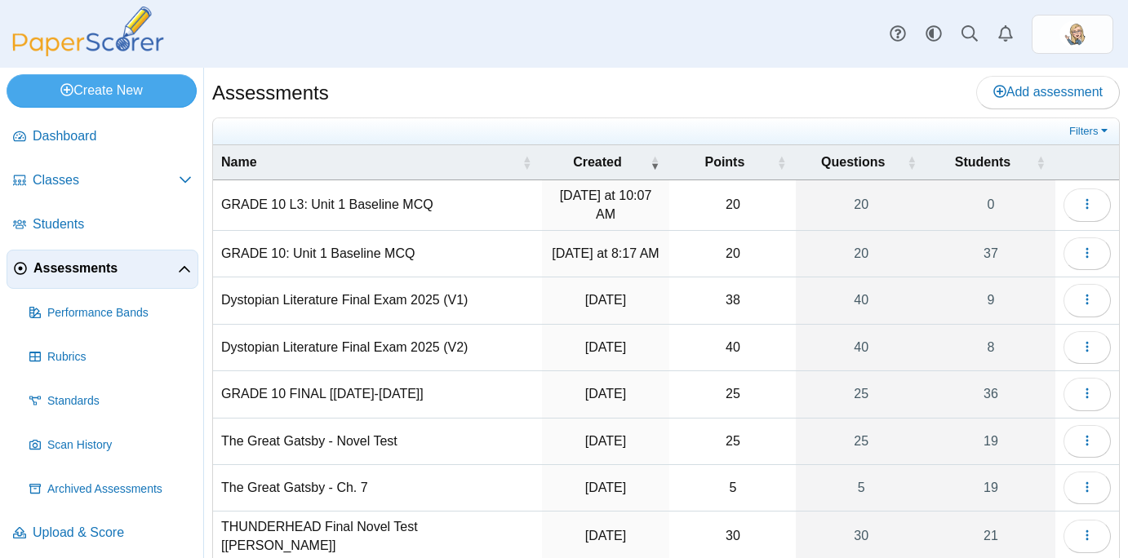
click at [477, 94] on div "Assessments Add assessment" at bounding box center [665, 94] width 907 height 37
click at [452, 95] on div "Assessments Add assessment" at bounding box center [665, 94] width 907 height 37
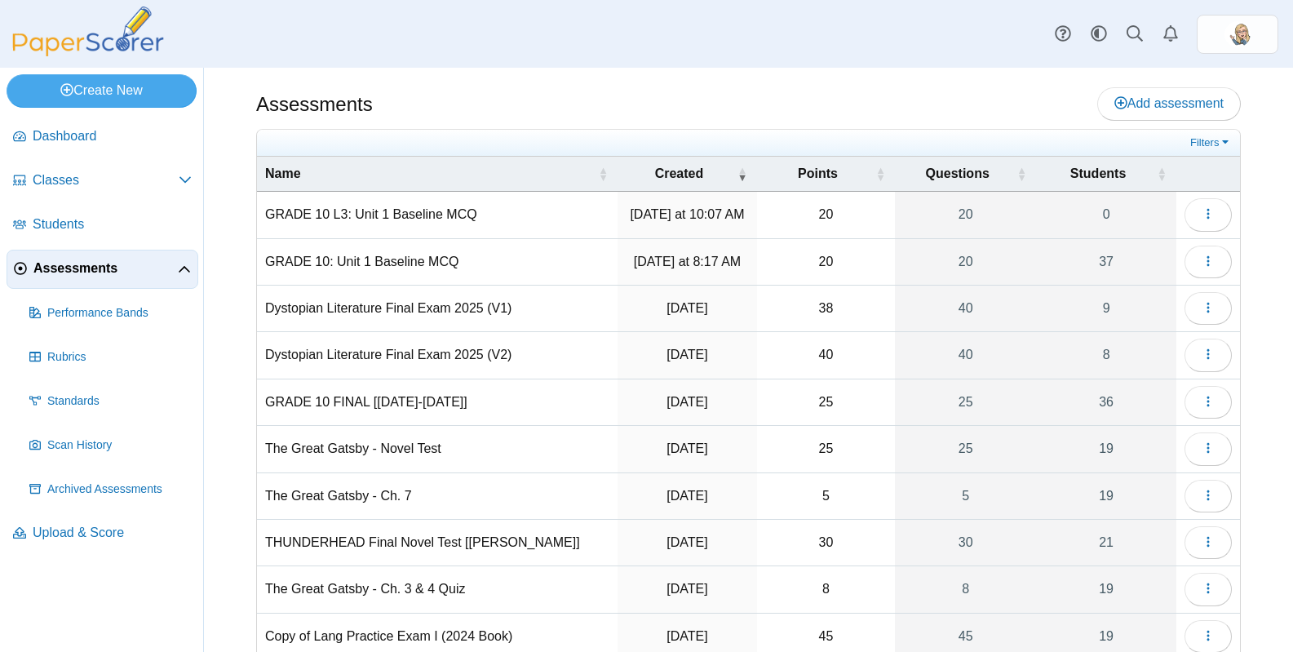
click at [410, 75] on div "Assessments Add assessment 20 0" at bounding box center [748, 360] width 1089 height 584
click at [99, 140] on span "Dashboard" at bounding box center [112, 136] width 159 height 18
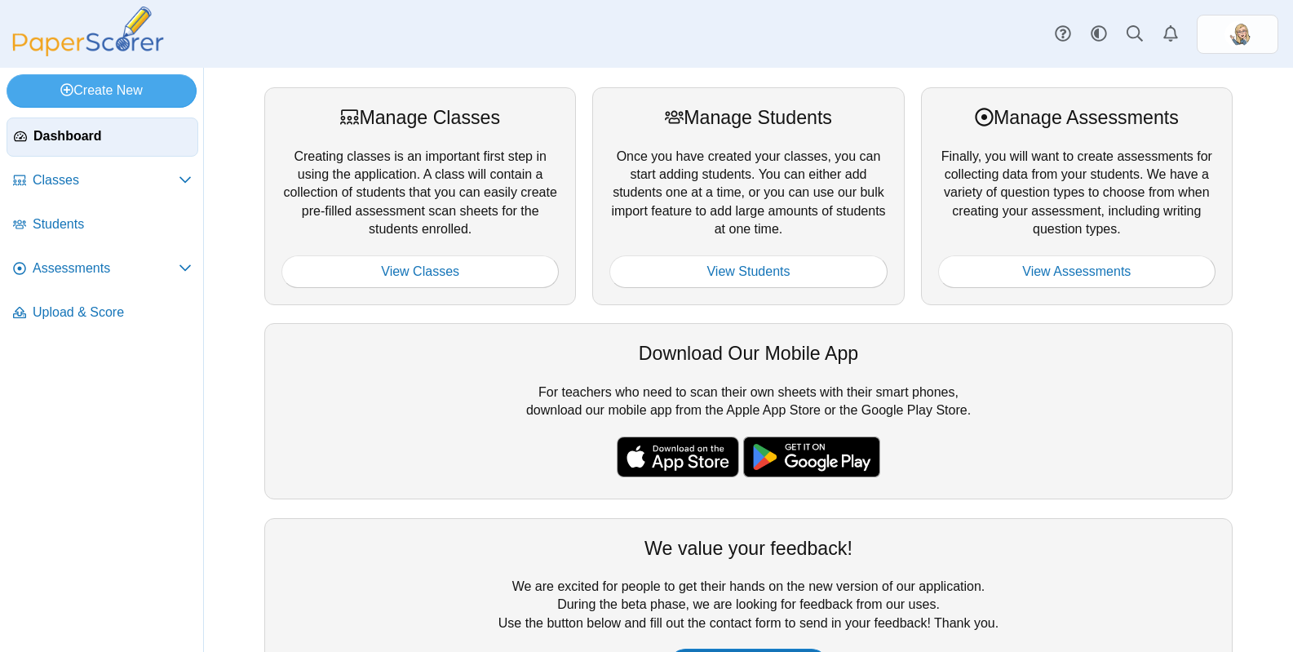
click at [528, 109] on div "Manage Classes" at bounding box center [419, 117] width 277 height 26
